Goal: Transaction & Acquisition: Purchase product/service

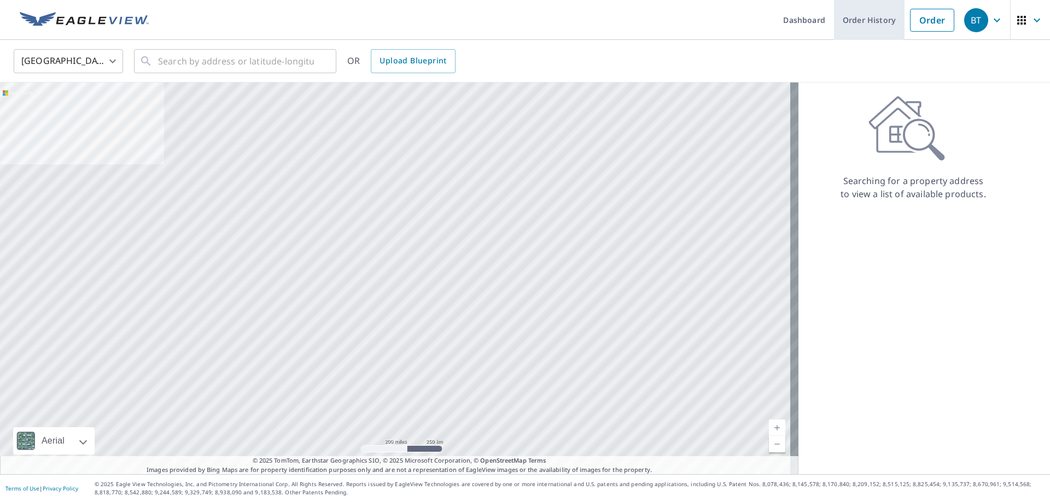
click at [847, 18] on link "Order History" at bounding box center [869, 20] width 71 height 40
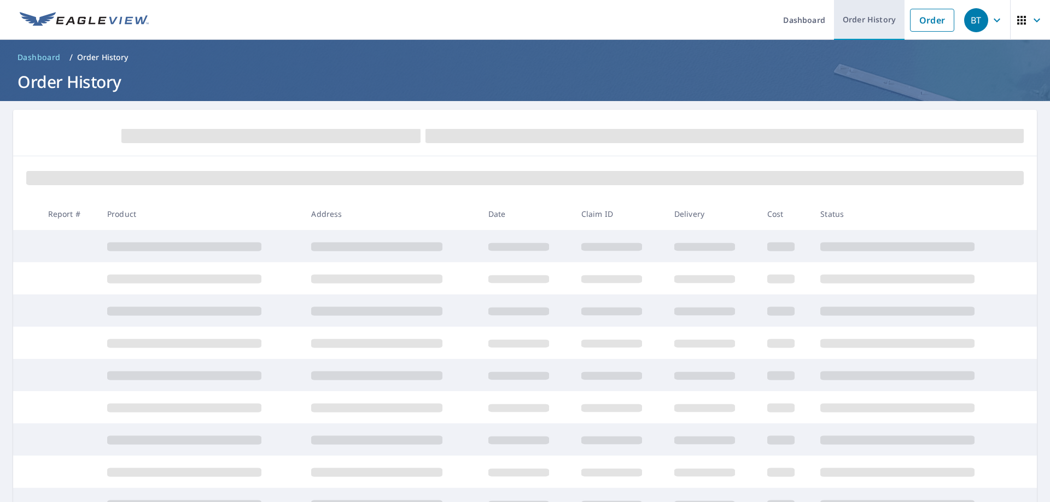
click at [879, 26] on link "Order History" at bounding box center [869, 20] width 71 height 40
click at [939, 16] on link "Order" at bounding box center [932, 20] width 44 height 23
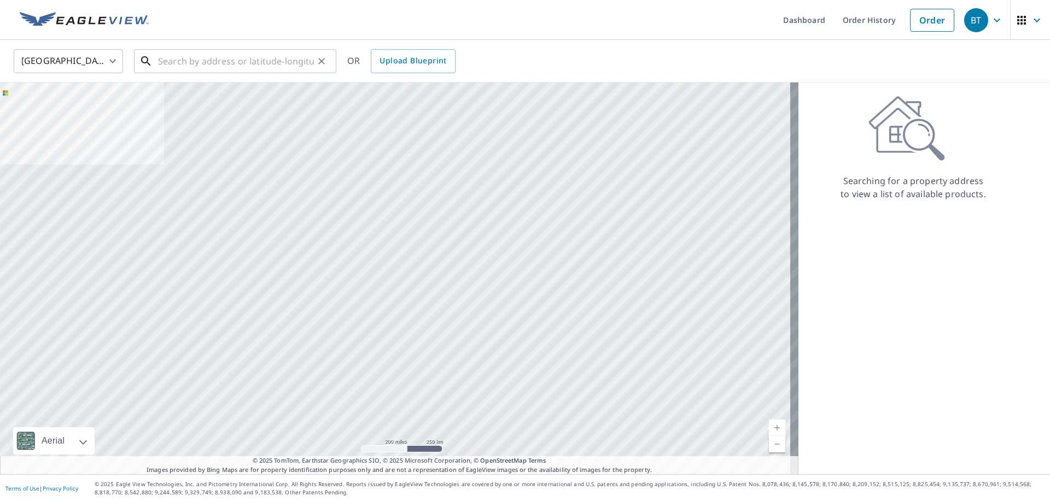
click at [219, 68] on input "text" at bounding box center [236, 61] width 156 height 31
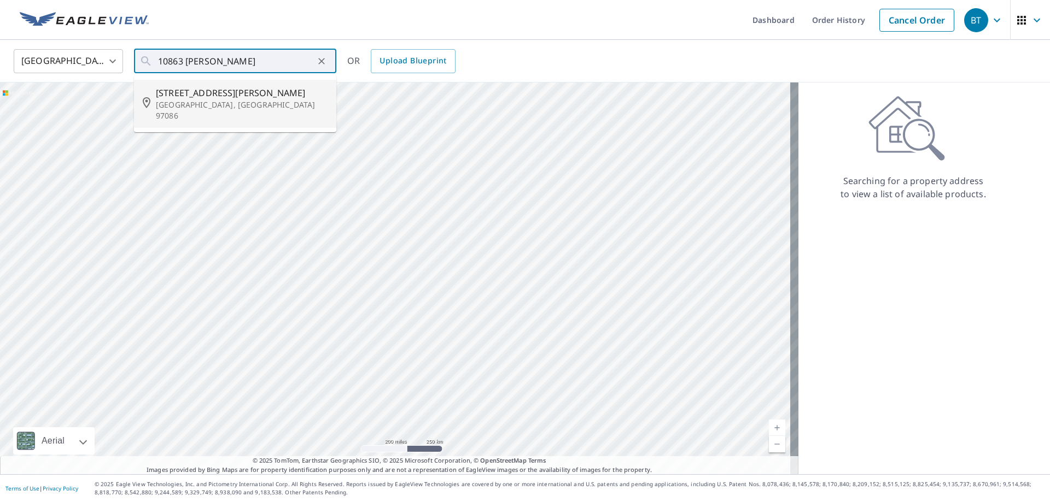
type input "[STREET_ADDRESS][PERSON_NAME]"
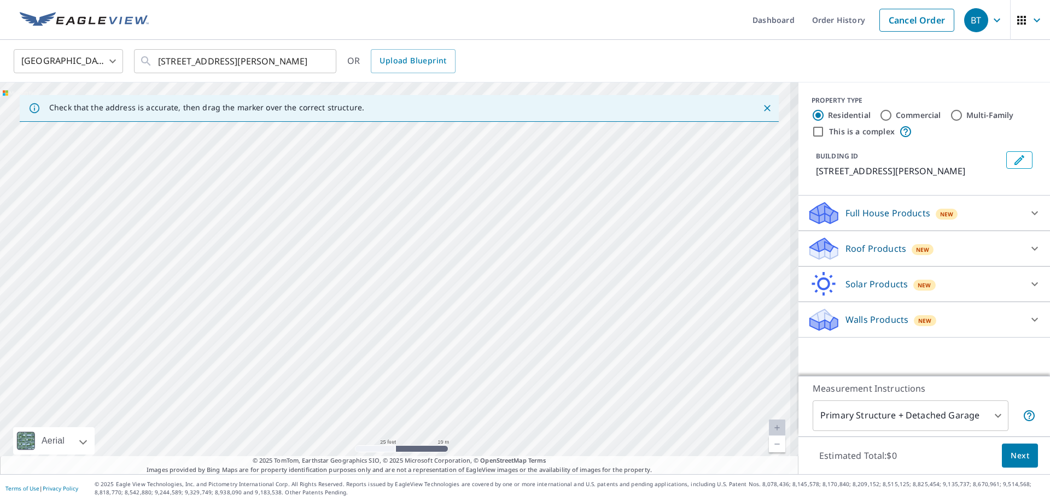
drag, startPoint x: 409, startPoint y: 284, endPoint x: 461, endPoint y: 391, distance: 119.3
click at [461, 391] on div "[STREET_ADDRESS][PERSON_NAME]" at bounding box center [399, 279] width 798 height 392
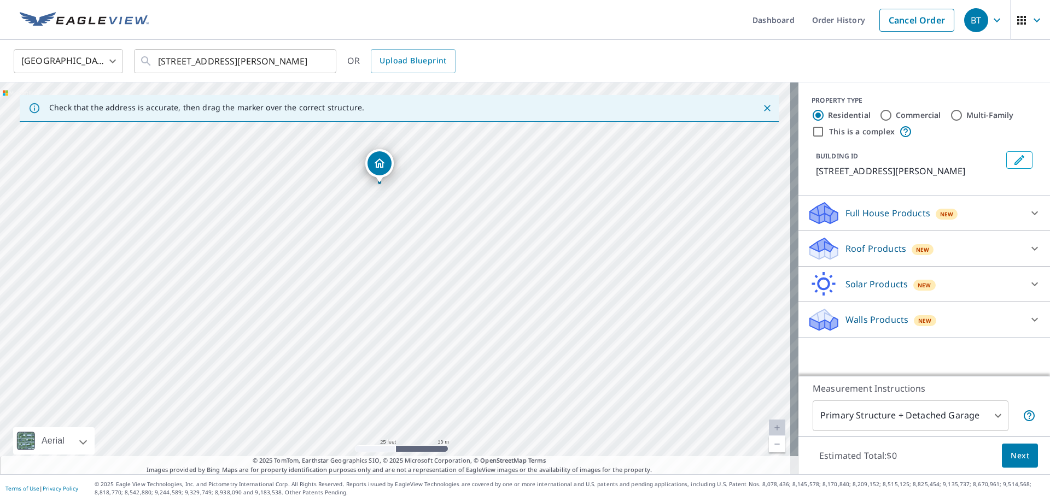
click at [845, 243] on p "Roof Products" at bounding box center [875, 248] width 61 height 13
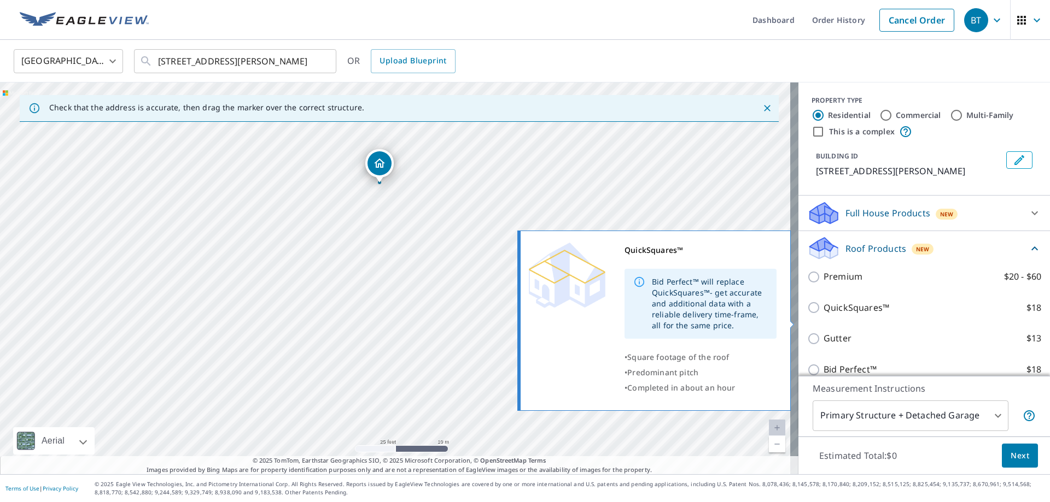
click at [866, 315] on p "QuickSquares™" at bounding box center [856, 308] width 66 height 14
click at [823, 314] on input "QuickSquares™ $18" at bounding box center [815, 307] width 16 height 13
checkbox input "true"
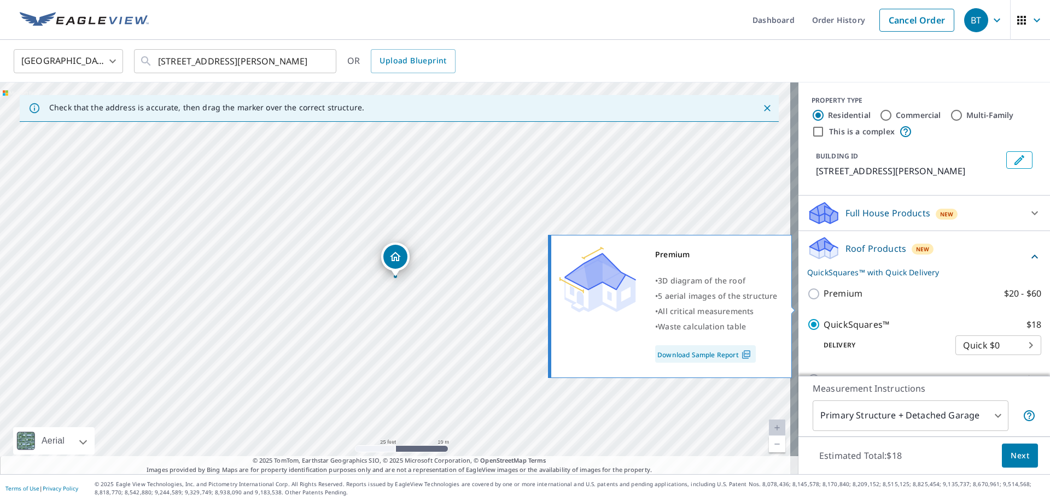
click at [859, 301] on label "Premium $20 - $60" at bounding box center [932, 294] width 218 height 14
click at [823, 301] on input "Premium $20 - $60" at bounding box center [815, 294] width 16 height 13
checkbox input "true"
checkbox input "false"
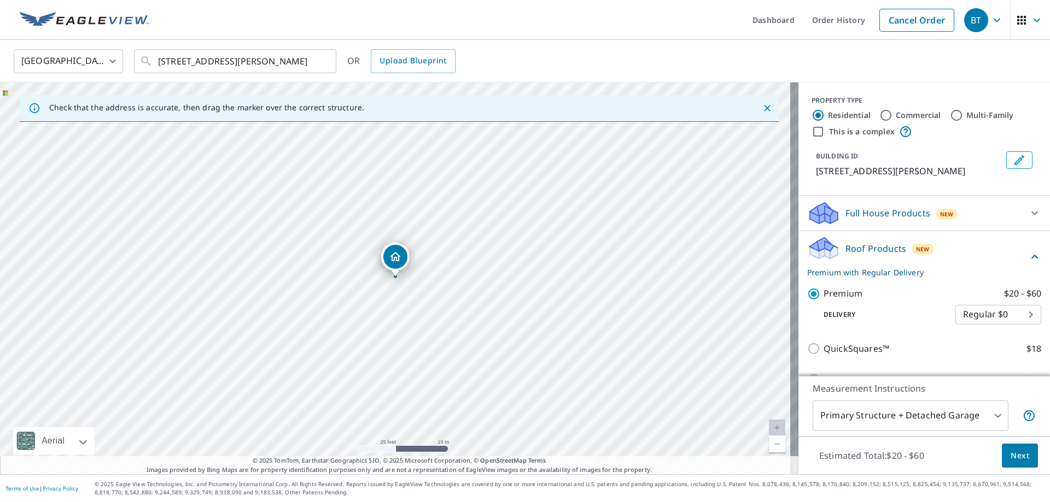
click at [1020, 435] on div "Measurement Instructions Primary Structure + Detached Garage 1 ​" at bounding box center [923, 406] width 251 height 61
click at [1019, 442] on div "Estimated Total: $20 - $60 Next" at bounding box center [923, 456] width 251 height 38
click at [1013, 448] on button "Next" at bounding box center [1020, 456] width 36 height 25
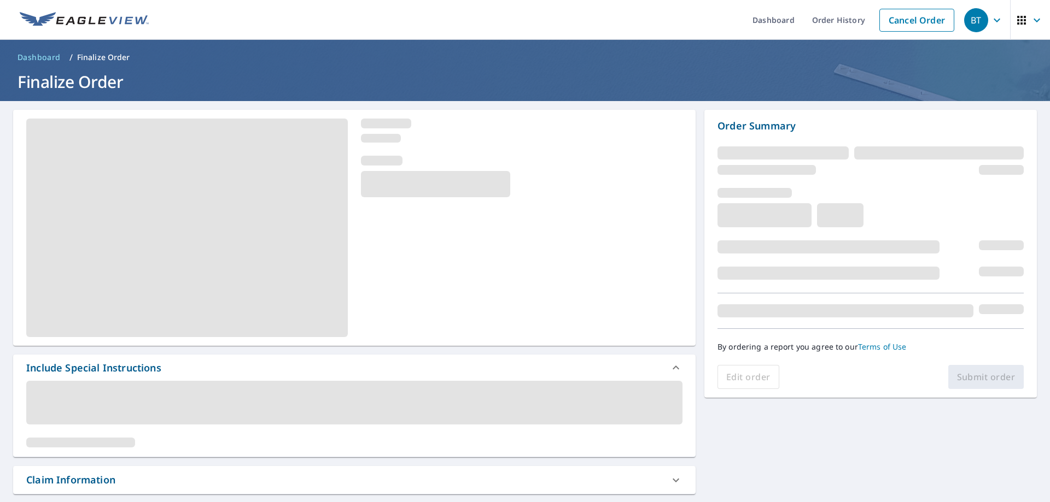
click at [143, 361] on div "Include Special Instructions" at bounding box center [93, 368] width 135 height 15
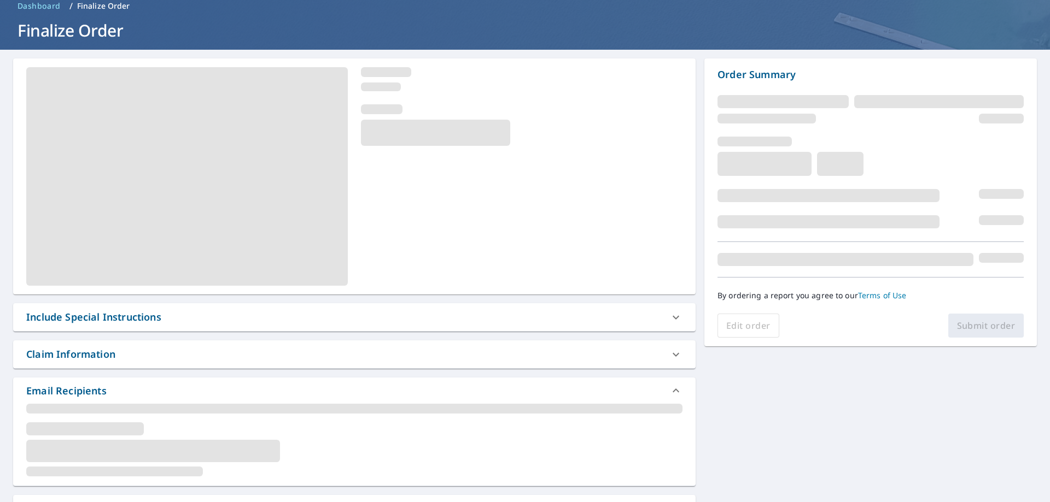
scroll to position [109, 0]
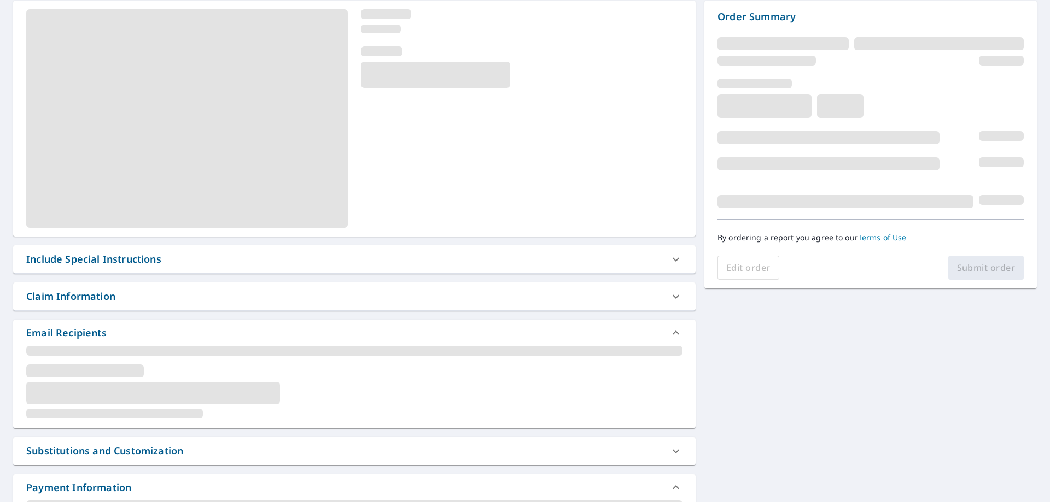
click at [115, 256] on div "Include Special Instructions" at bounding box center [93, 259] width 135 height 15
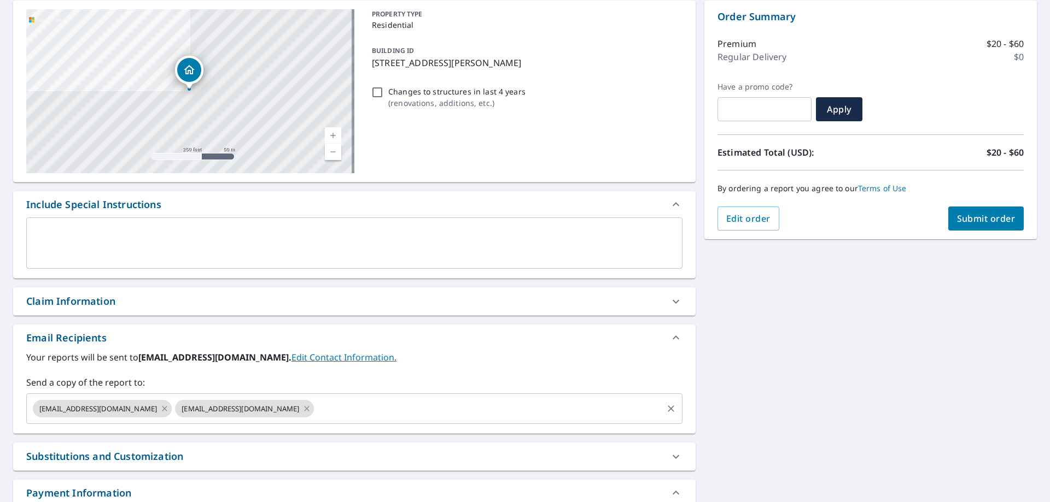
click at [315, 403] on input "text" at bounding box center [488, 409] width 346 height 21
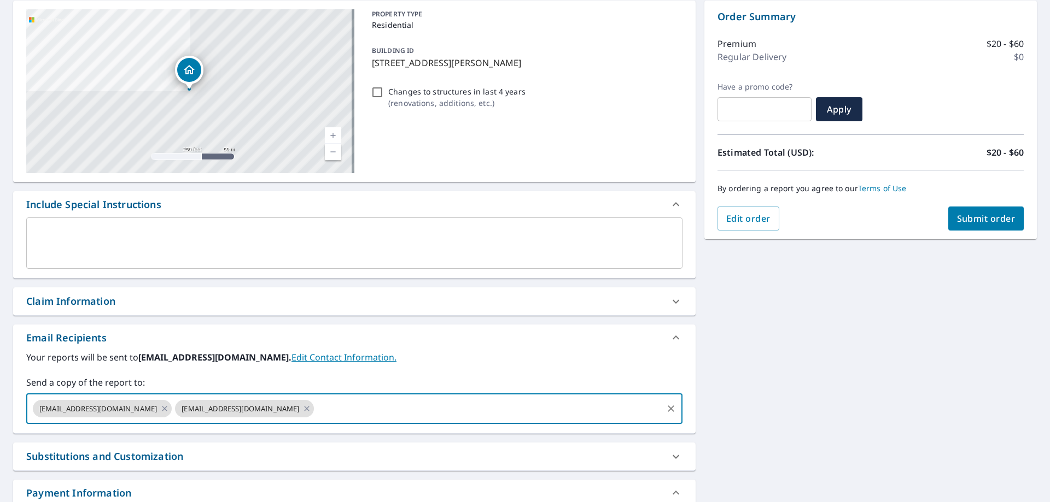
paste input "jesus@warriorsroof.com"
type input "jesus@warriorsroof.com"
click at [173, 308] on div "Claim Information" at bounding box center [344, 301] width 636 height 15
checkbox input "true"
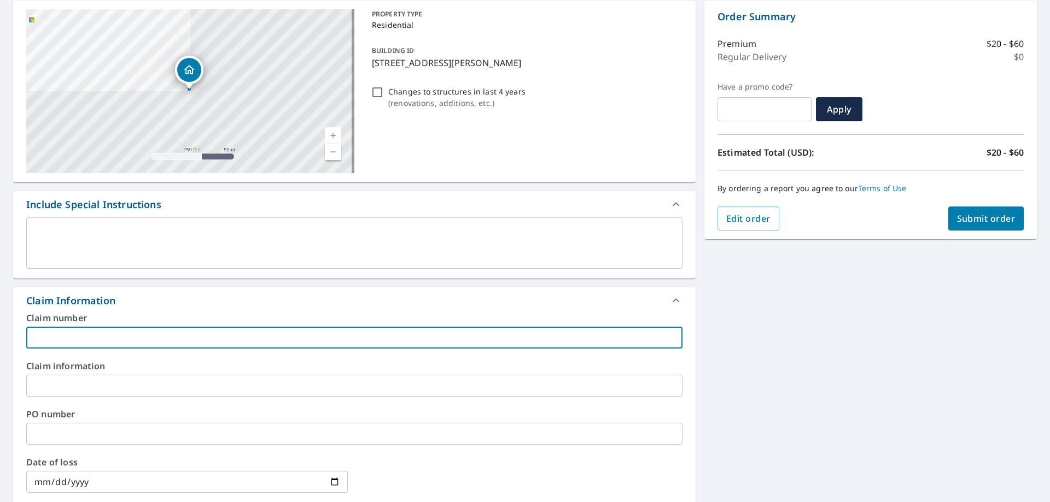
drag, startPoint x: 161, startPoint y: 330, endPoint x: 152, endPoint y: 339, distance: 12.8
click at [160, 330] on input "text" at bounding box center [354, 338] width 656 height 22
type input "warriors"
click at [957, 213] on span "Submit order" at bounding box center [986, 219] width 58 height 12
checkbox input "true"
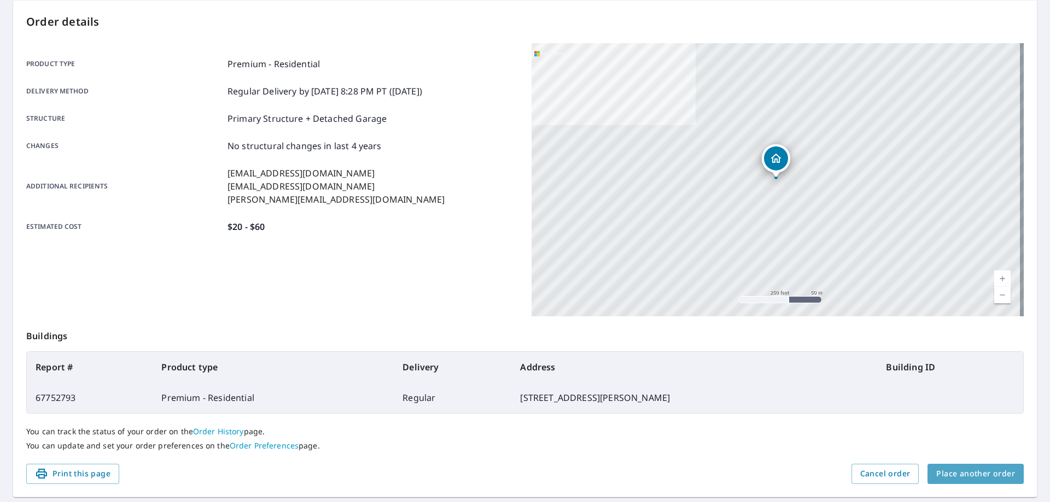
click at [998, 475] on span "Place another order" at bounding box center [975, 474] width 79 height 14
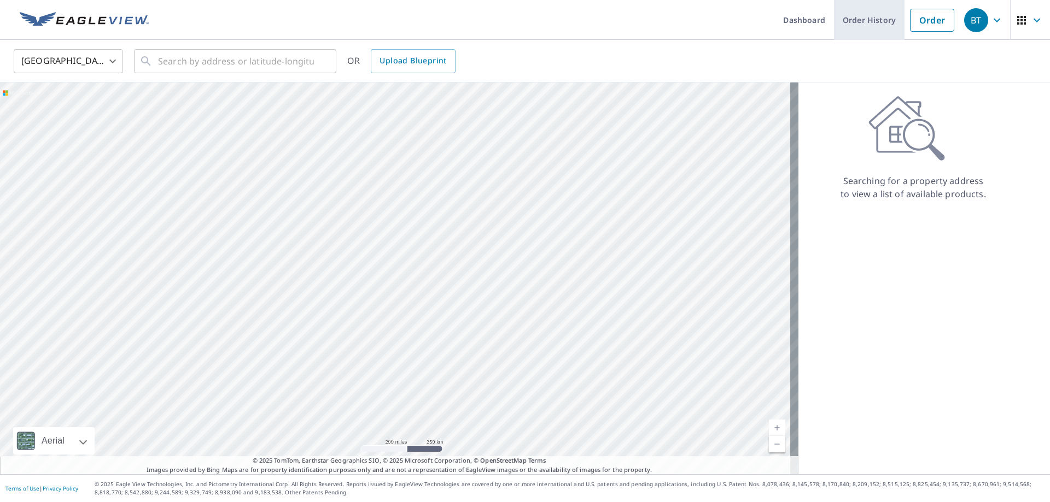
click at [857, 23] on link "Order History" at bounding box center [869, 20] width 71 height 40
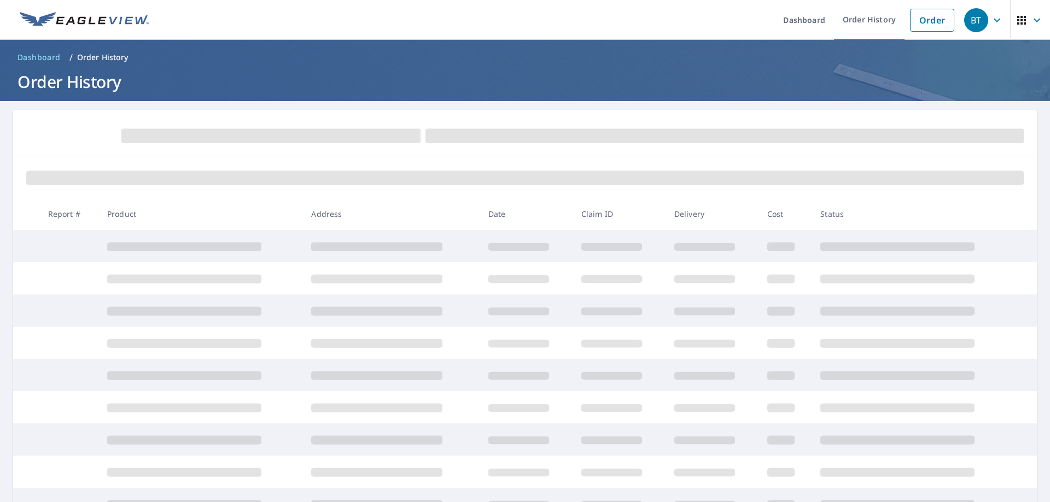
click at [707, 167] on div at bounding box center [524, 177] width 1023 height 42
